Goal: Book appointment/travel/reservation

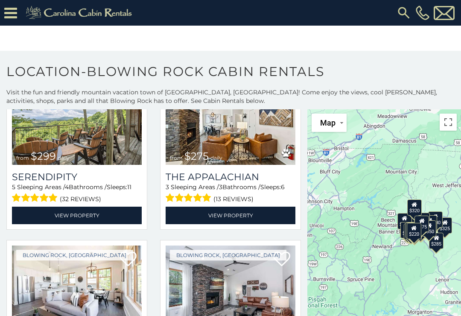
scroll to position [398, 0]
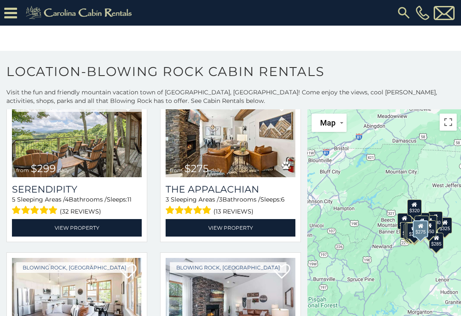
click at [246, 228] on link "View Property" at bounding box center [231, 228] width 130 height 18
click at [85, 154] on img at bounding box center [77, 134] width 130 height 87
click at [83, 233] on link "View Property" at bounding box center [77, 228] width 130 height 18
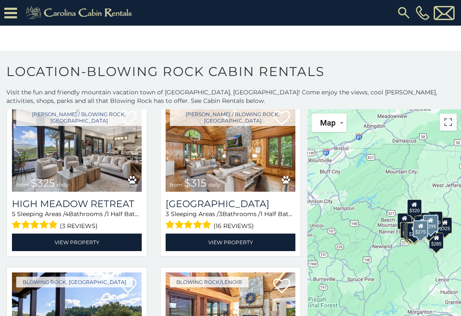
scroll to position [720, 0]
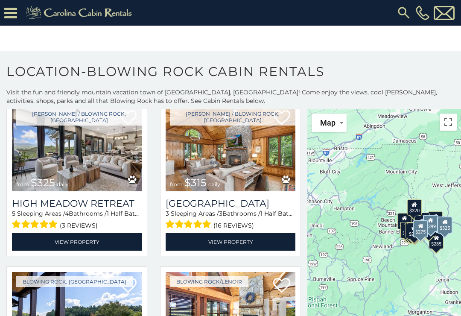
click at [95, 243] on link "View Property" at bounding box center [77, 242] width 130 height 18
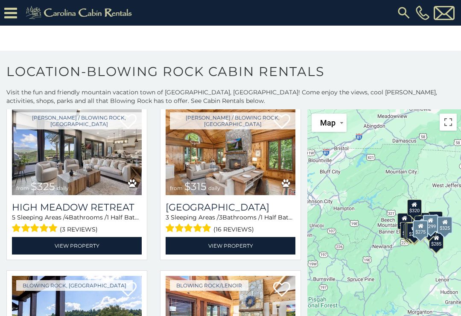
scroll to position [714, 0]
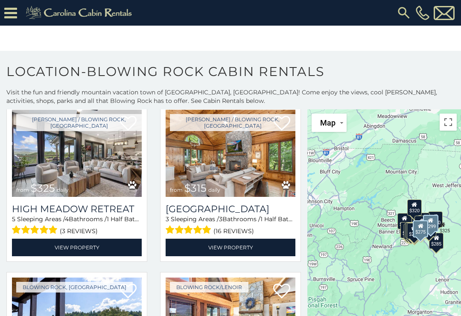
click at [84, 165] on img at bounding box center [77, 153] width 130 height 87
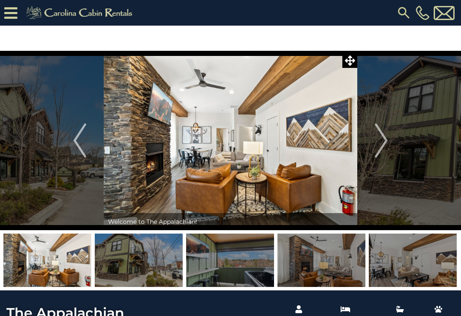
click at [377, 145] on img "Next" at bounding box center [381, 140] width 13 height 34
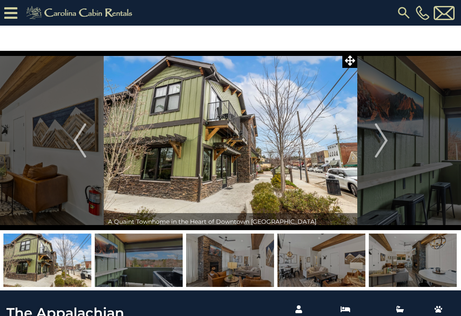
click at [378, 141] on img "Next" at bounding box center [381, 140] width 13 height 34
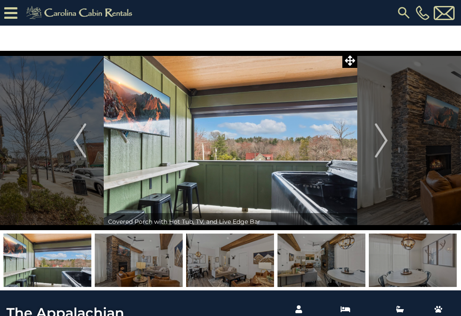
click at [376, 143] on img "Next" at bounding box center [381, 140] width 13 height 34
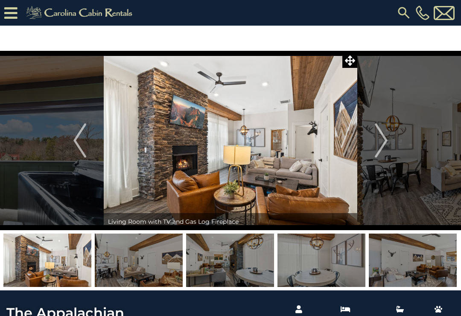
click at [381, 141] on img "Next" at bounding box center [381, 140] width 13 height 34
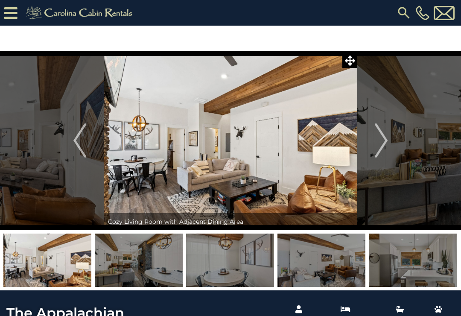
click at [375, 141] on img "Next" at bounding box center [381, 140] width 13 height 34
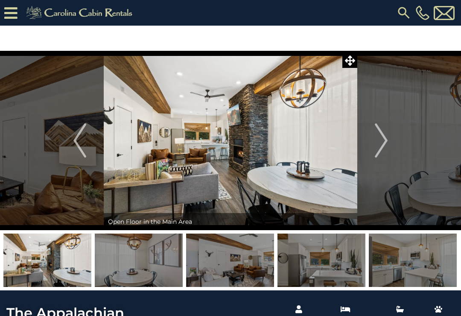
click at [375, 143] on button "Next" at bounding box center [382, 140] width 48 height 179
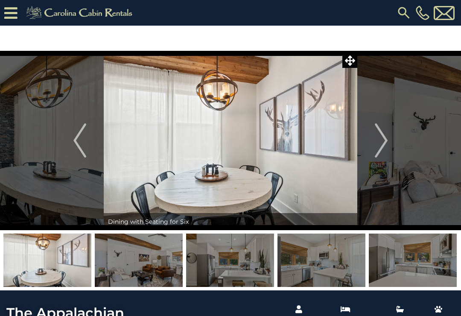
click at [380, 141] on img "Next" at bounding box center [381, 140] width 13 height 34
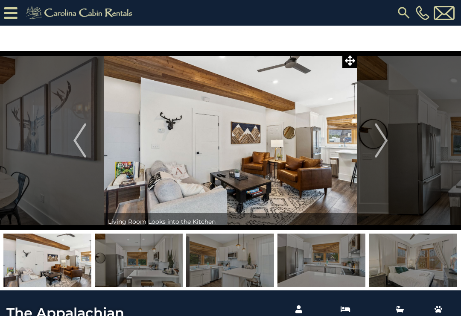
click at [373, 141] on button "Next" at bounding box center [382, 140] width 48 height 179
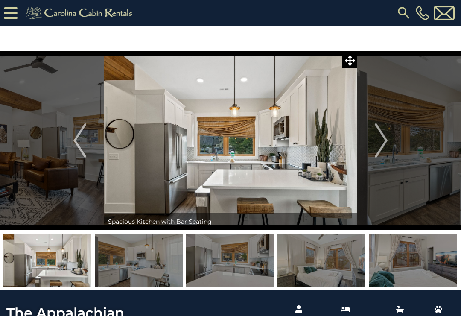
click at [375, 141] on img "Next" at bounding box center [381, 140] width 13 height 34
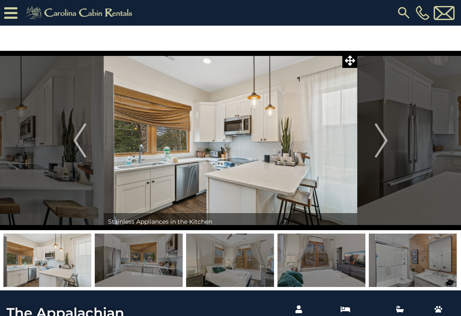
click at [376, 141] on img "Next" at bounding box center [381, 140] width 13 height 34
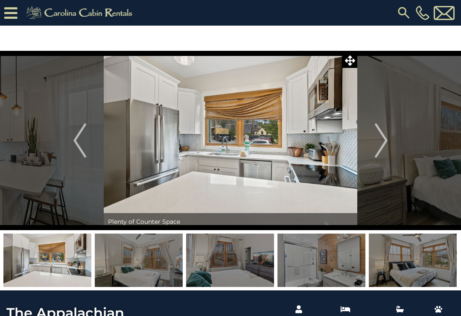
click at [379, 140] on img "Next" at bounding box center [381, 140] width 13 height 34
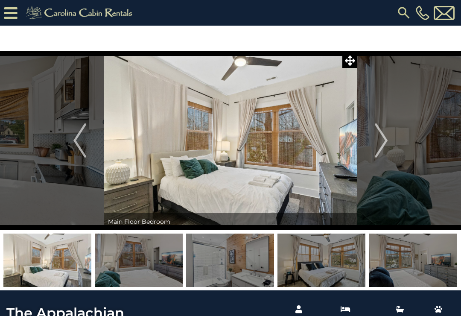
click at [372, 143] on button "Next" at bounding box center [382, 140] width 48 height 179
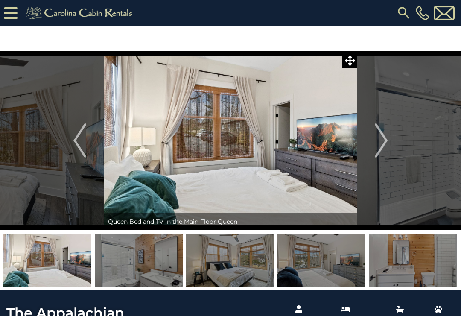
click at [379, 141] on img "Next" at bounding box center [381, 140] width 13 height 34
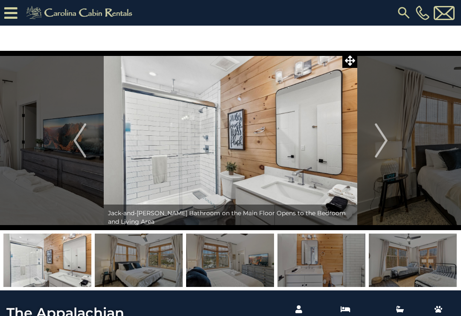
click at [375, 142] on img "Next" at bounding box center [381, 140] width 13 height 34
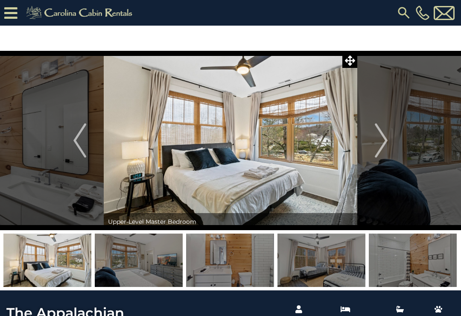
click at [380, 141] on img "Next" at bounding box center [381, 140] width 13 height 34
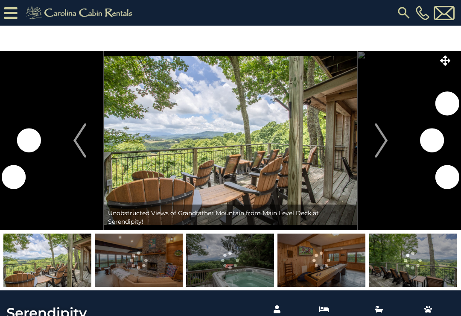
click at [379, 142] on img "Next" at bounding box center [381, 140] width 13 height 34
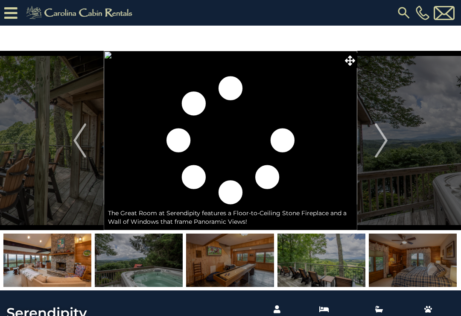
click at [376, 141] on img "Next" at bounding box center [381, 140] width 13 height 34
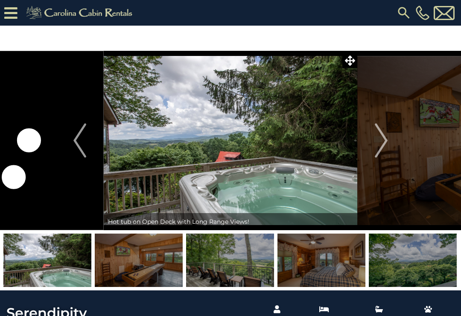
click at [375, 141] on img "Next" at bounding box center [381, 140] width 13 height 34
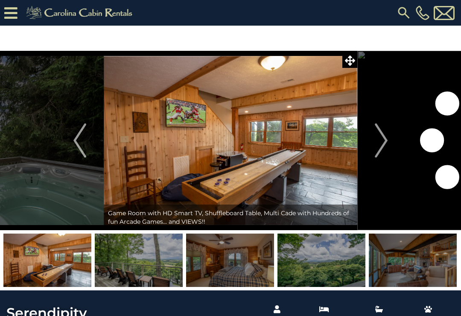
click at [376, 144] on img "Next" at bounding box center [381, 140] width 13 height 34
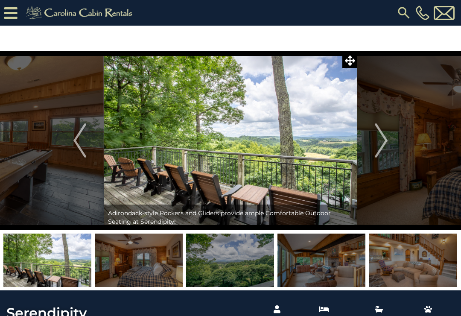
click at [374, 138] on button "Next" at bounding box center [382, 140] width 48 height 179
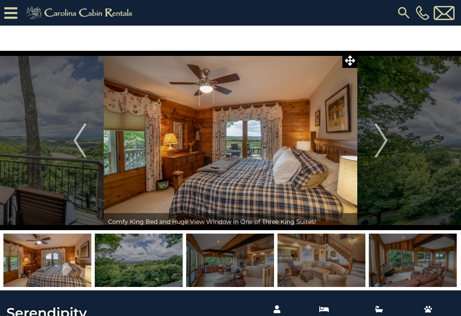
click at [369, 142] on button "Next" at bounding box center [382, 140] width 48 height 179
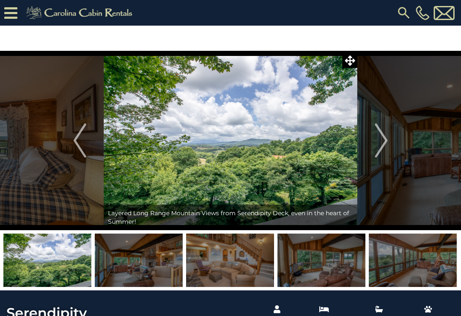
click at [376, 141] on img "Next" at bounding box center [381, 140] width 13 height 34
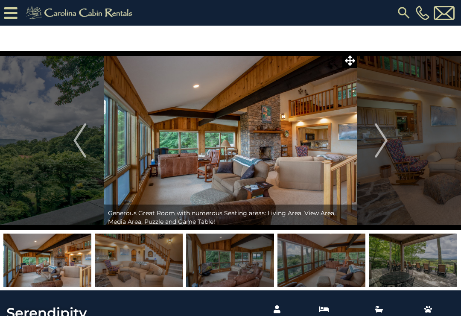
click at [375, 136] on img "Next" at bounding box center [381, 140] width 13 height 34
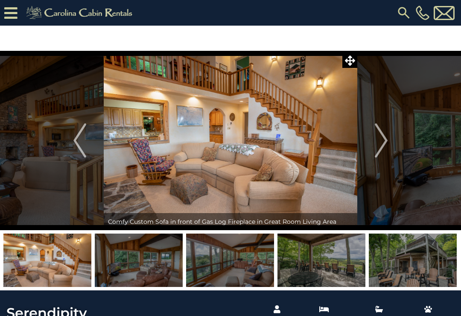
click at [382, 138] on img "Next" at bounding box center [381, 140] width 13 height 34
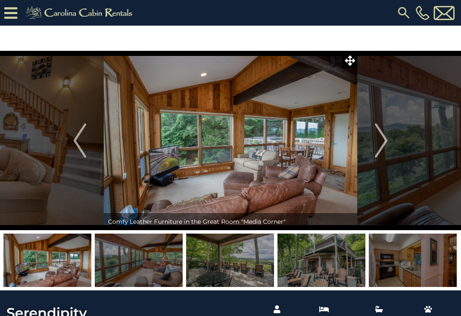
click at [375, 143] on img "Next" at bounding box center [381, 140] width 13 height 34
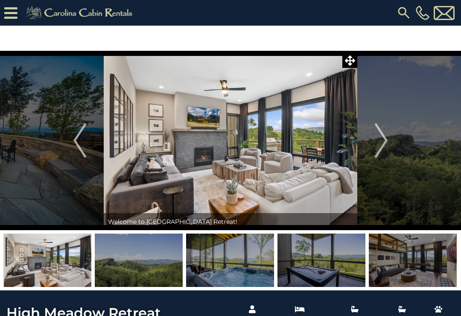
click at [379, 140] on img "Next" at bounding box center [381, 140] width 13 height 34
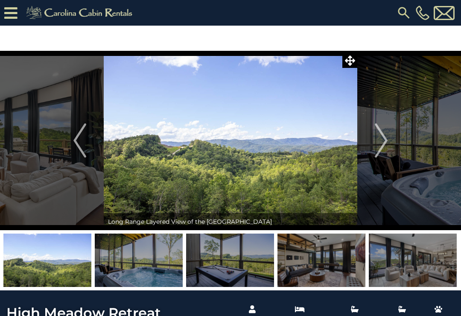
click at [377, 141] on img "Next" at bounding box center [381, 140] width 13 height 34
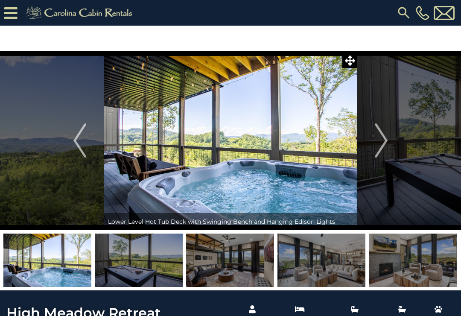
click at [378, 138] on img "Next" at bounding box center [381, 140] width 13 height 34
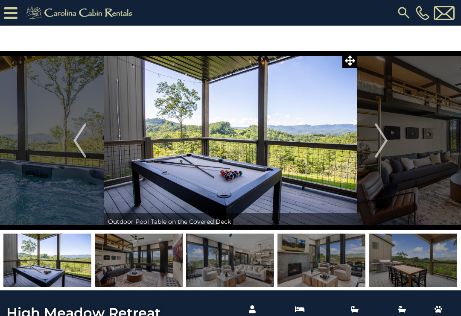
click at [378, 144] on img "Next" at bounding box center [381, 140] width 13 height 34
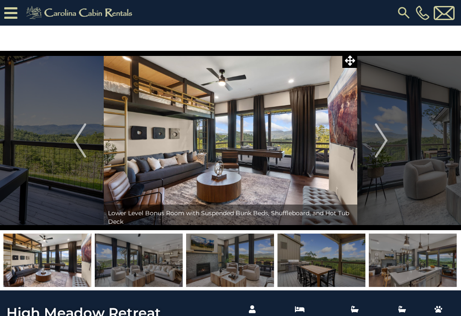
click at [382, 138] on img "Next" at bounding box center [381, 140] width 13 height 34
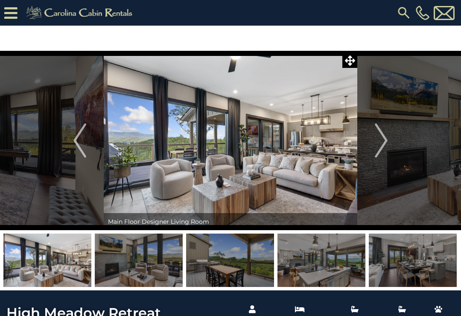
click at [378, 141] on img "Next" at bounding box center [381, 140] width 13 height 34
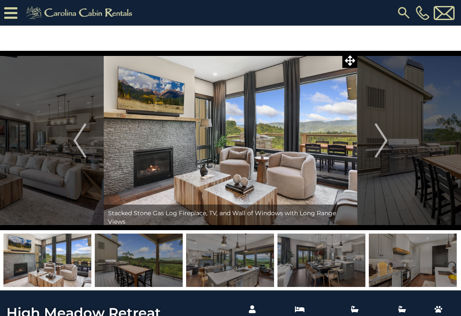
click at [381, 141] on img "Next" at bounding box center [381, 140] width 13 height 34
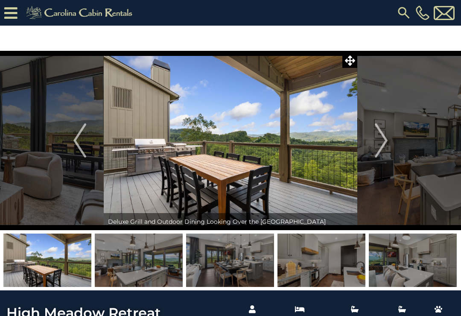
click at [378, 147] on img "Next" at bounding box center [381, 140] width 13 height 34
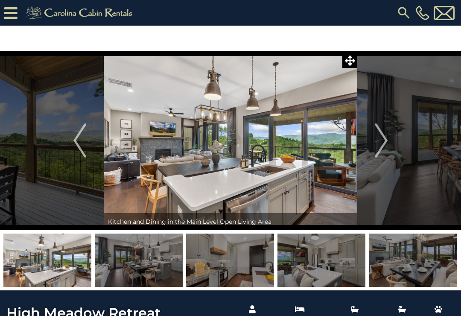
click at [378, 141] on img "Next" at bounding box center [381, 140] width 13 height 34
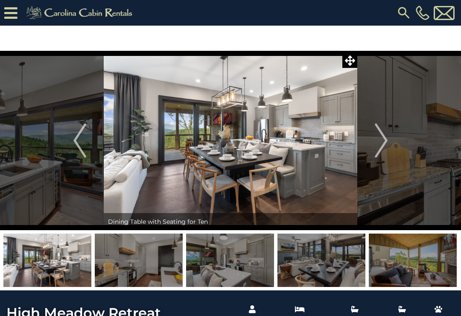
click at [380, 141] on img "Next" at bounding box center [381, 140] width 13 height 34
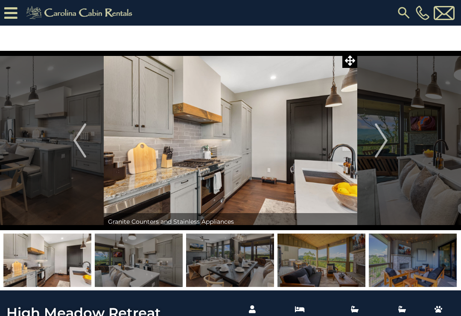
click at [379, 140] on img "Next" at bounding box center [381, 140] width 13 height 34
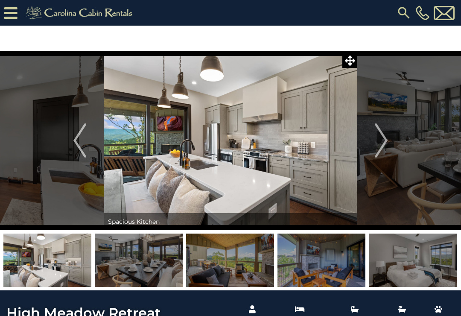
click at [384, 140] on img "Next" at bounding box center [381, 140] width 13 height 34
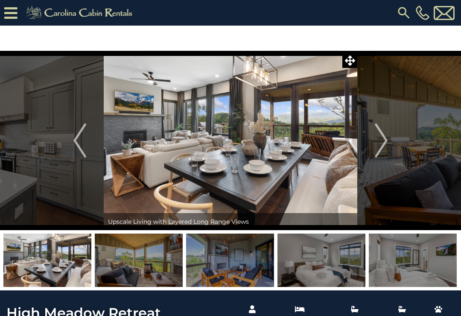
click at [383, 140] on img "Next" at bounding box center [381, 140] width 13 height 34
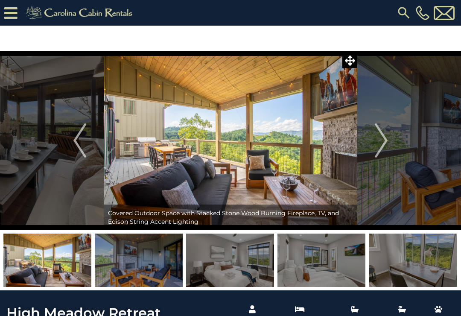
click at [381, 142] on img "Next" at bounding box center [381, 140] width 13 height 34
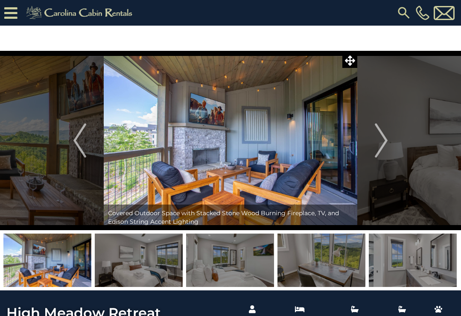
click at [381, 138] on img "Next" at bounding box center [381, 140] width 13 height 34
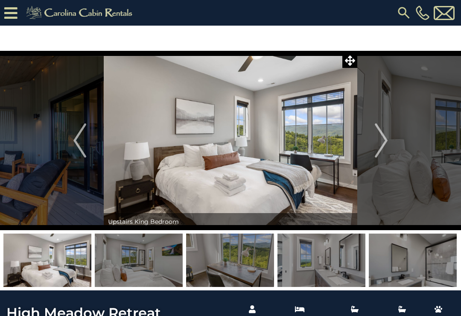
click at [384, 138] on img "Next" at bounding box center [381, 140] width 13 height 34
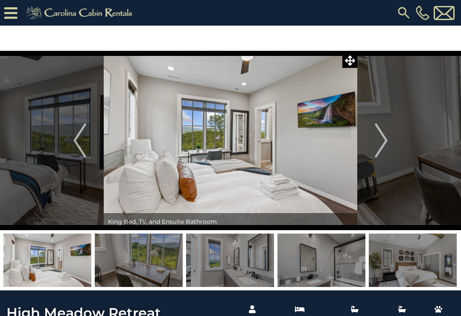
click at [377, 142] on img "Next" at bounding box center [381, 140] width 13 height 34
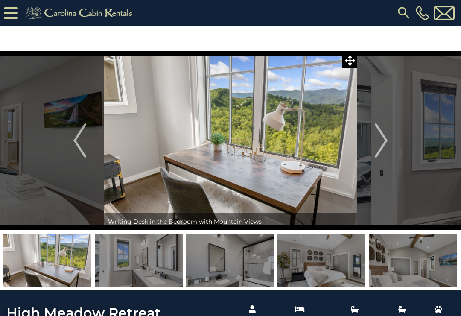
click at [379, 142] on img "Next" at bounding box center [381, 140] width 13 height 34
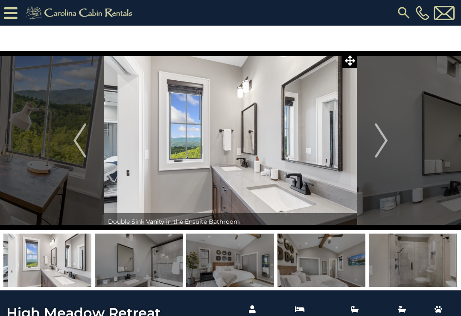
click at [377, 143] on img "Next" at bounding box center [381, 140] width 13 height 34
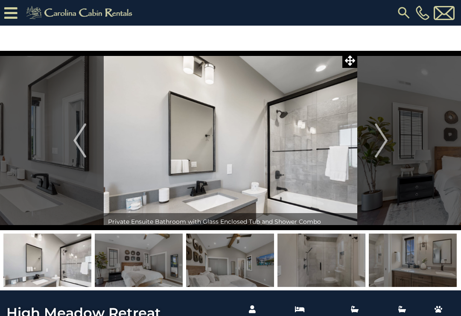
click at [377, 143] on img "Next" at bounding box center [381, 140] width 13 height 34
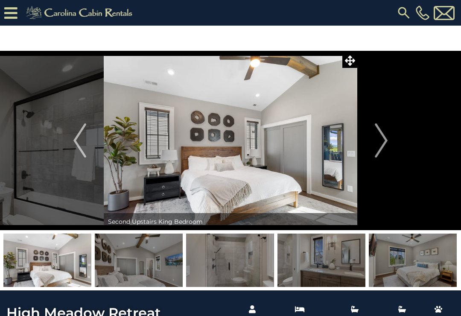
click at [382, 147] on img "Next" at bounding box center [381, 140] width 13 height 34
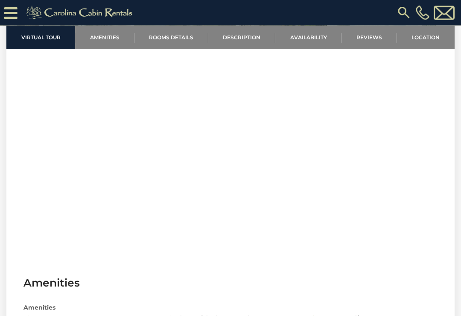
scroll to position [351, 0]
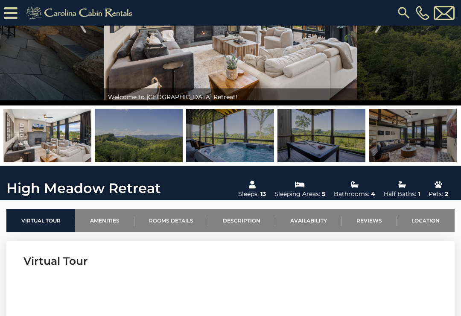
click at [174, 220] on link "Rooms Details" at bounding box center [172, 220] width 74 height 23
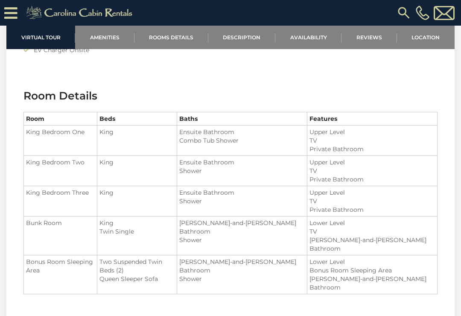
scroll to position [930, 0]
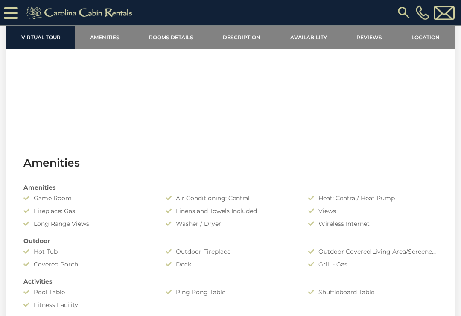
click at [310, 27] on link "Availability" at bounding box center [309, 37] width 66 height 23
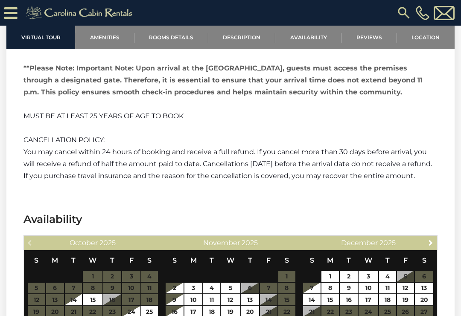
scroll to position [1940, 0]
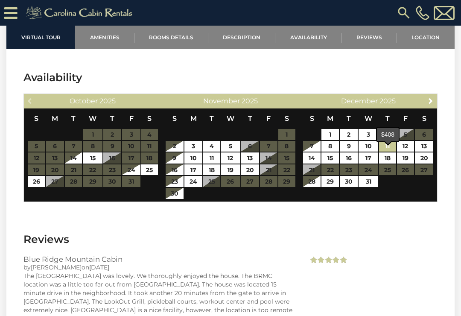
click at [389, 152] on link "11" at bounding box center [387, 146] width 17 height 11
type input "**********"
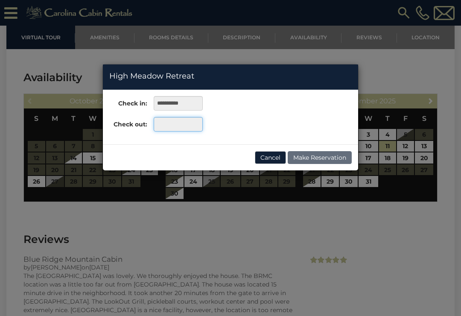
click at [189, 124] on input "text" at bounding box center [178, 124] width 49 height 15
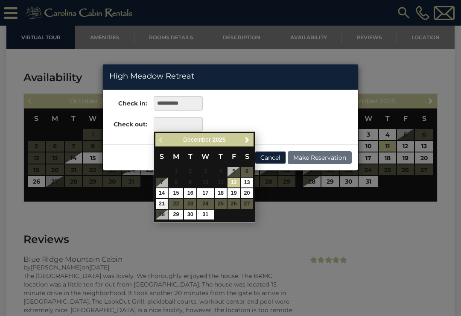
click at [162, 185] on table "S M T W T F S 1 2 3 4 5 6 7 8 9 10 11 12 13 14 15 16 17 18 19 20 21 22 23 24 25…" at bounding box center [204, 183] width 98 height 73
click at [162, 189] on link "14" at bounding box center [162, 193] width 12 height 10
type input "**********"
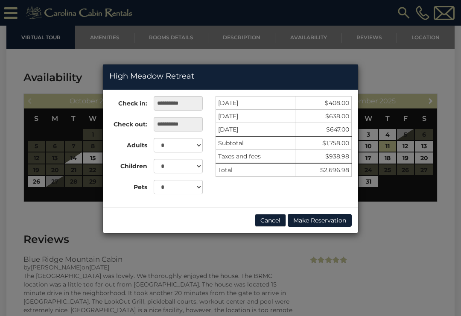
click at [270, 215] on button "Cancel" at bounding box center [270, 220] width 31 height 13
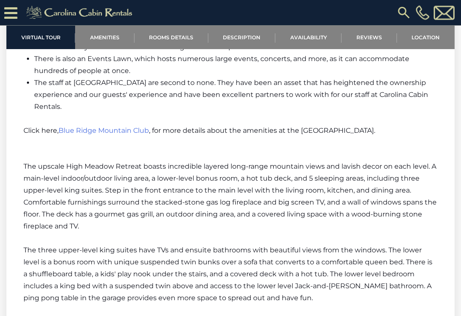
scroll to position [1523, 0]
